Goal: Information Seeking & Learning: Learn about a topic

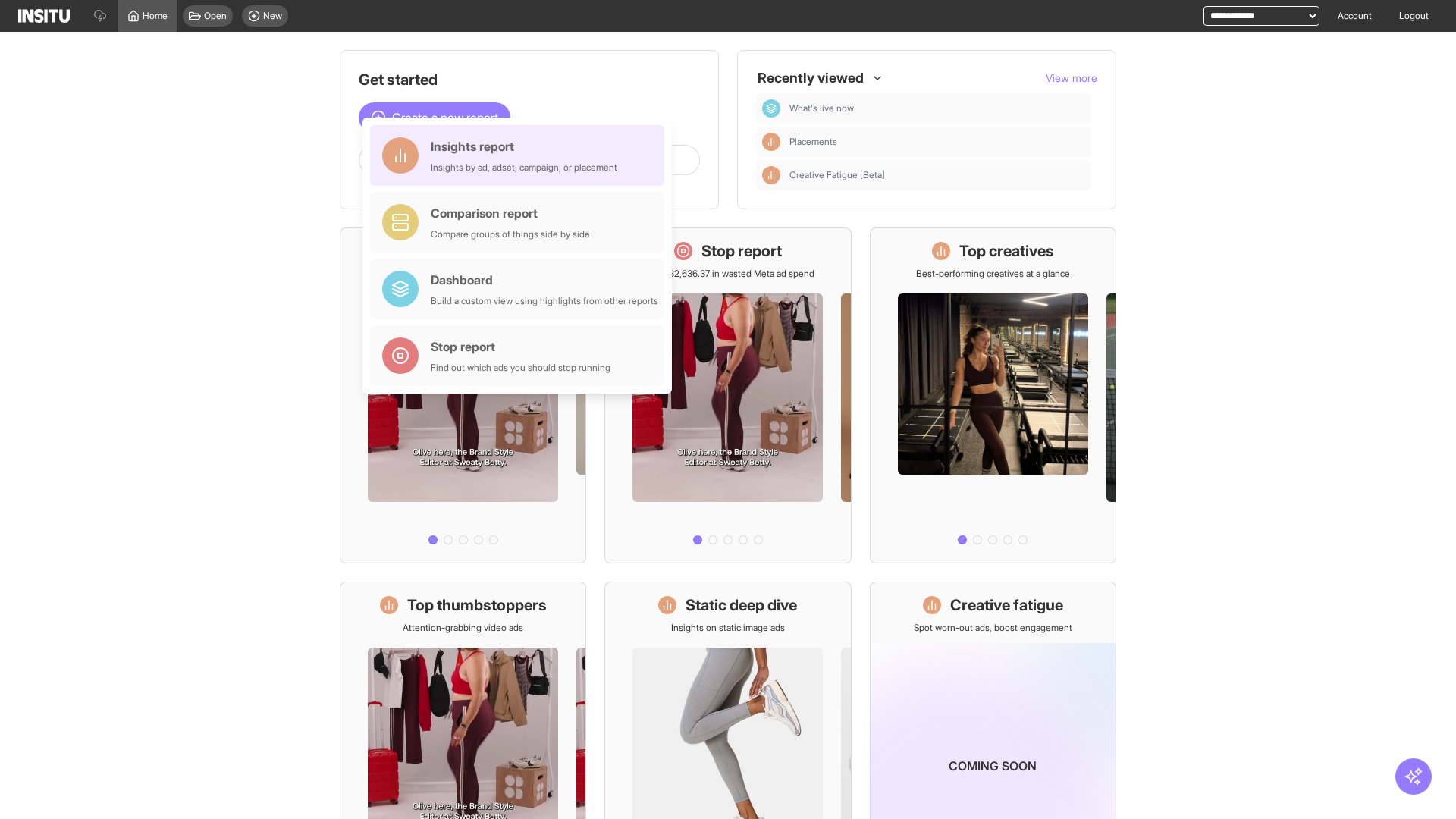
click at [521, 156] on div "Insights report Insights by ad, adset, campaign, or placement" at bounding box center [523, 155] width 187 height 36
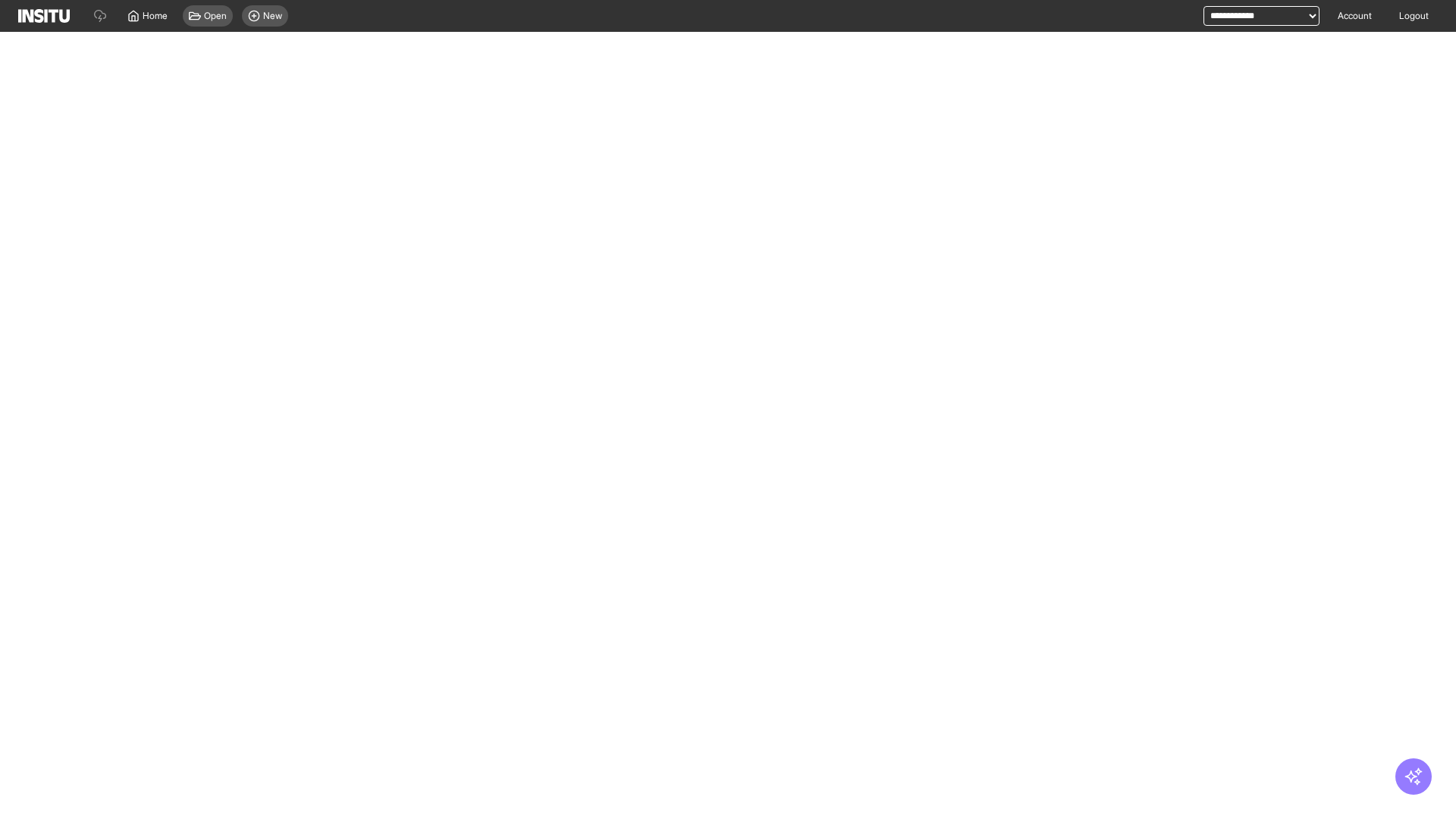
select select "**"
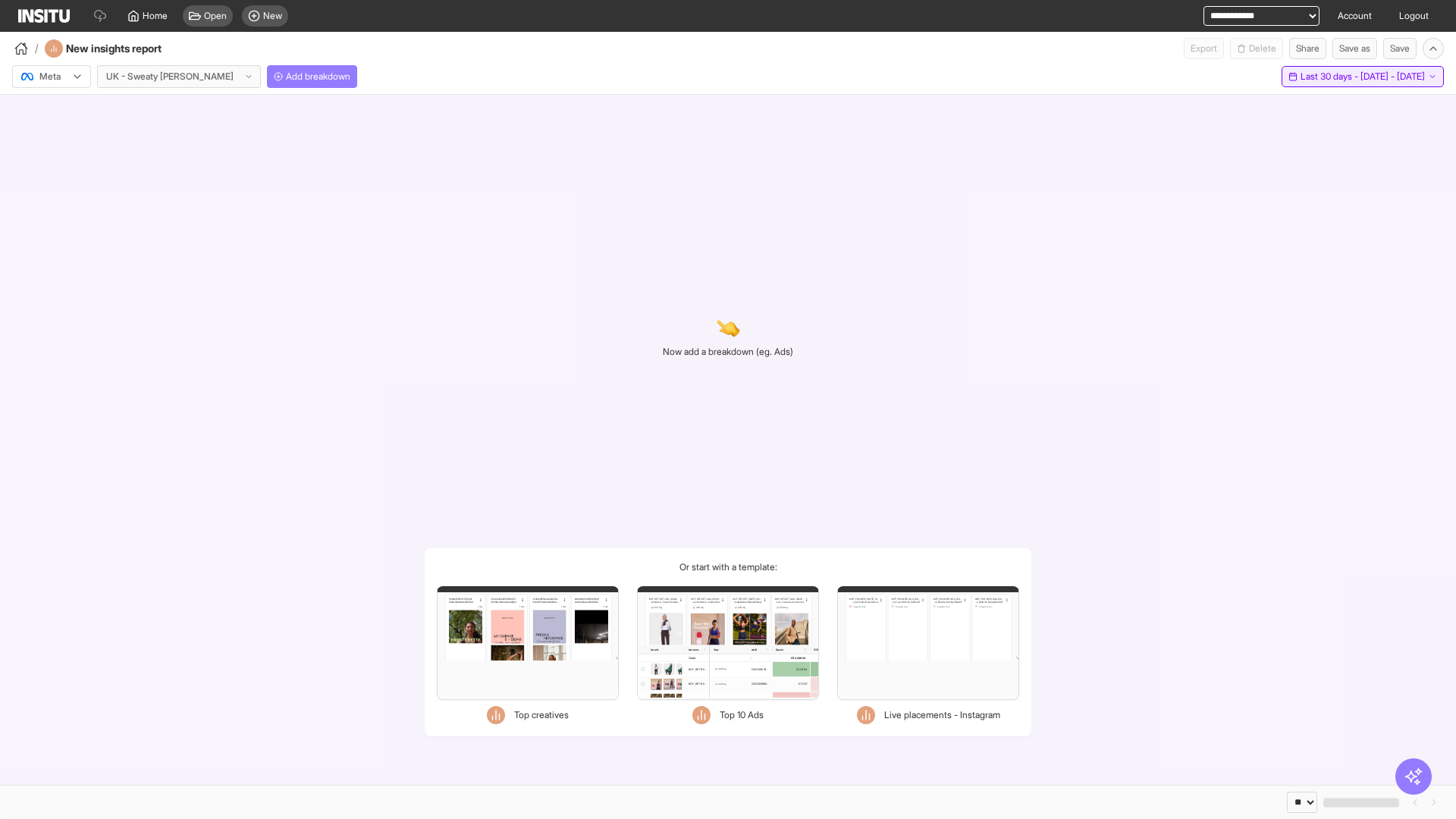
click at [1343, 76] on span "Last 30 days - [DATE] - [DATE]" at bounding box center [1362, 77] width 124 height 12
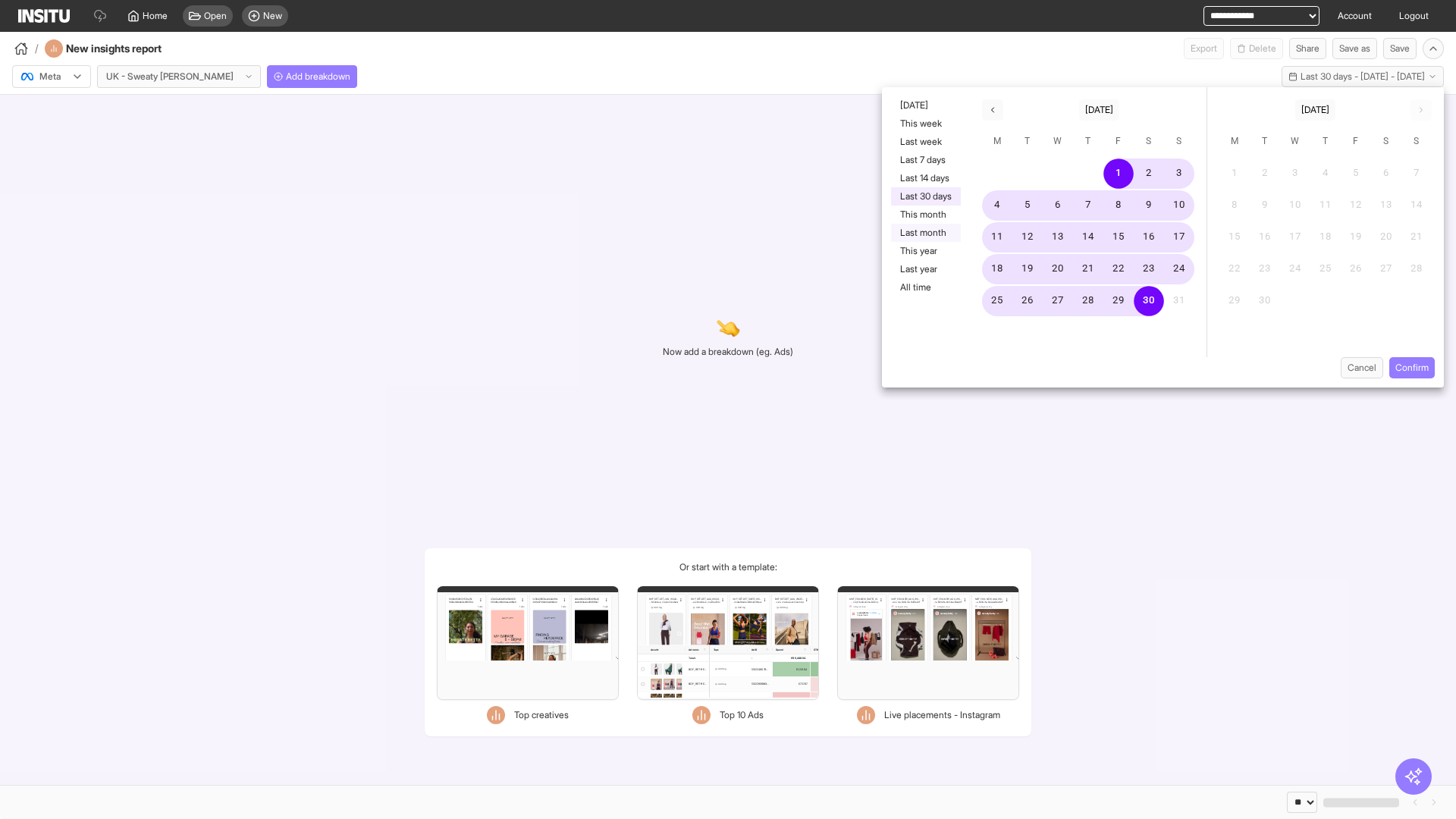
click at [925, 233] on button "Last month" at bounding box center [925, 233] width 70 height 19
